Goal: Transaction & Acquisition: Purchase product/service

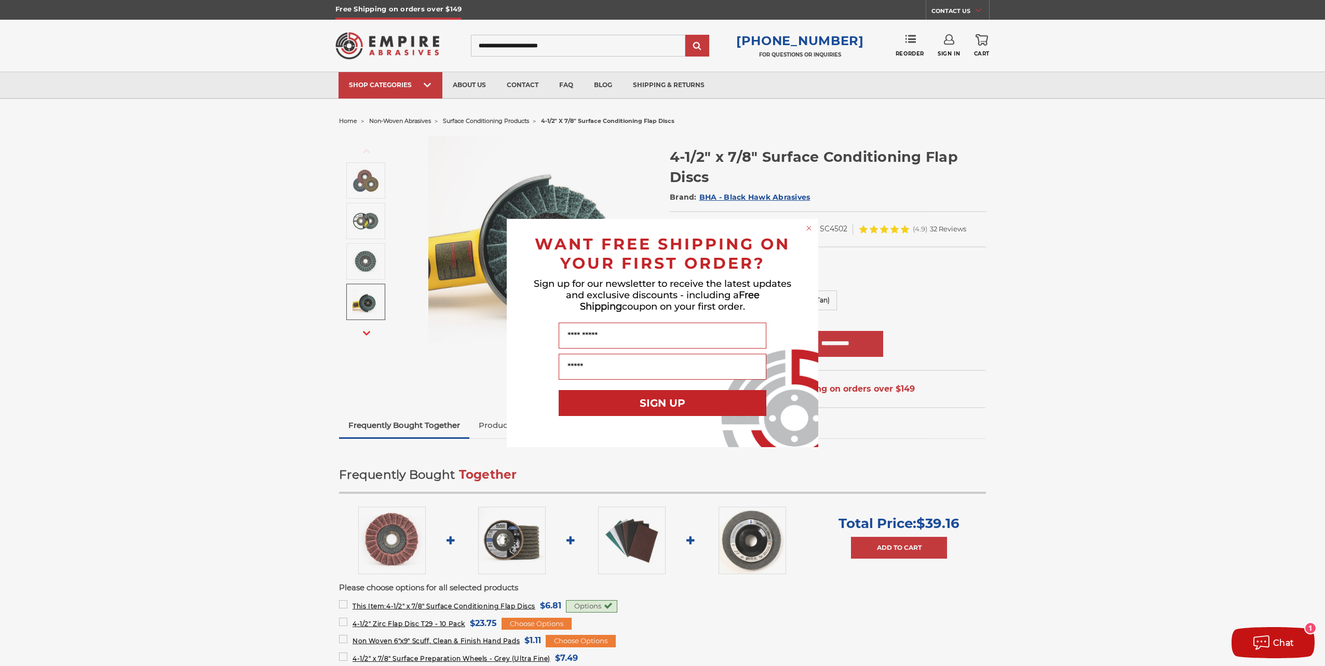
click at [9, 324] on div "Close dialog WANT FREE SHIPPING ON YOUR FIRST ORDER? Sign up for our newsletter…" at bounding box center [662, 333] width 1325 height 666
click at [809, 226] on circle "Close dialog" at bounding box center [809, 229] width 10 height 10
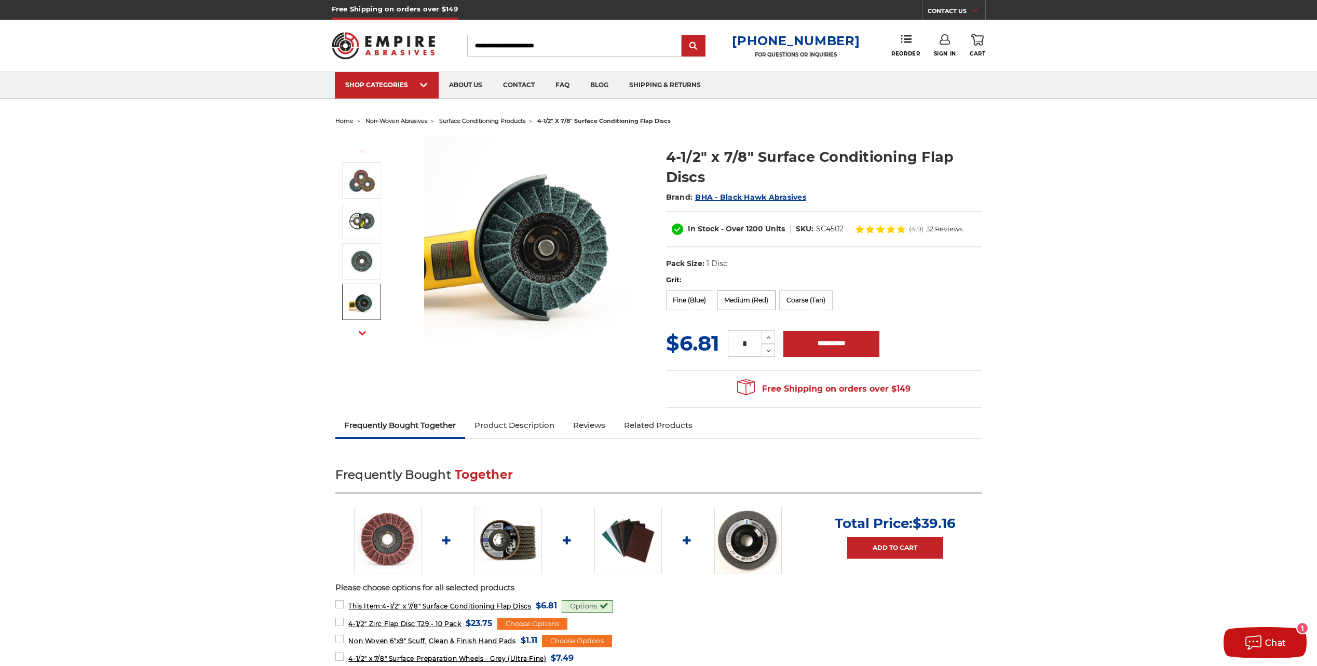
click at [735, 302] on label "Medium (Red)" at bounding box center [746, 301] width 59 height 20
click at [386, 538] on img at bounding box center [387, 540] width 67 height 67
